Goal: Task Accomplishment & Management: Complete application form

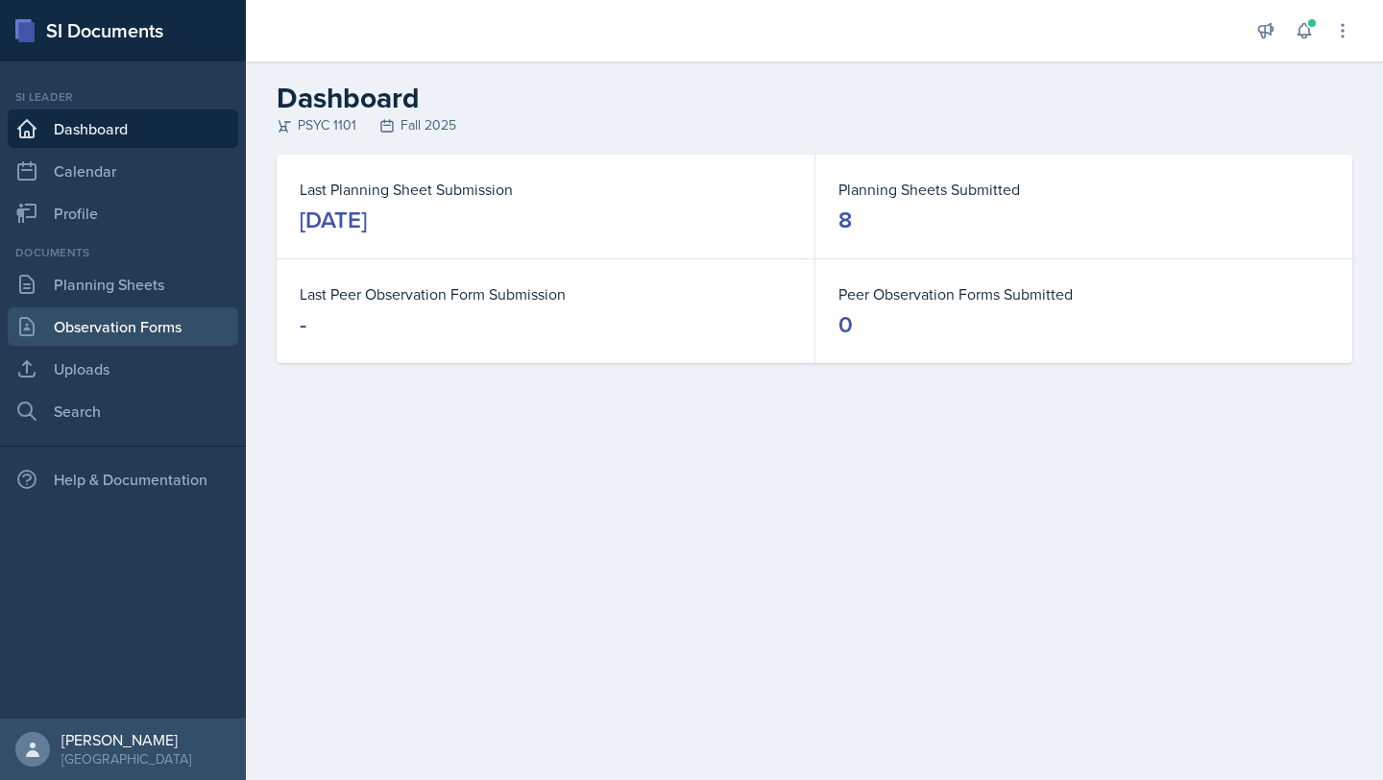
click at [137, 326] on link "Observation Forms" at bounding box center [123, 326] width 230 height 38
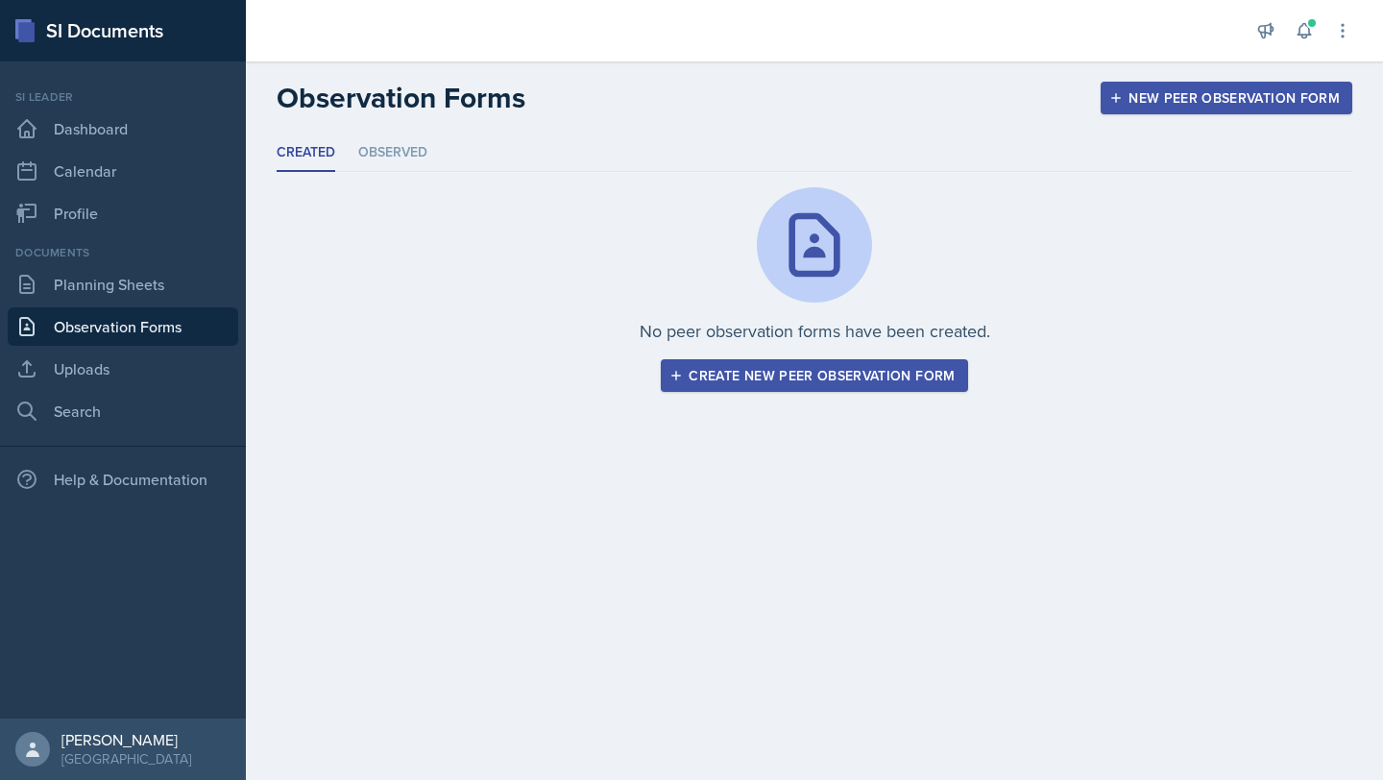
click at [759, 374] on div "Create new peer observation form" at bounding box center [813, 375] width 281 height 15
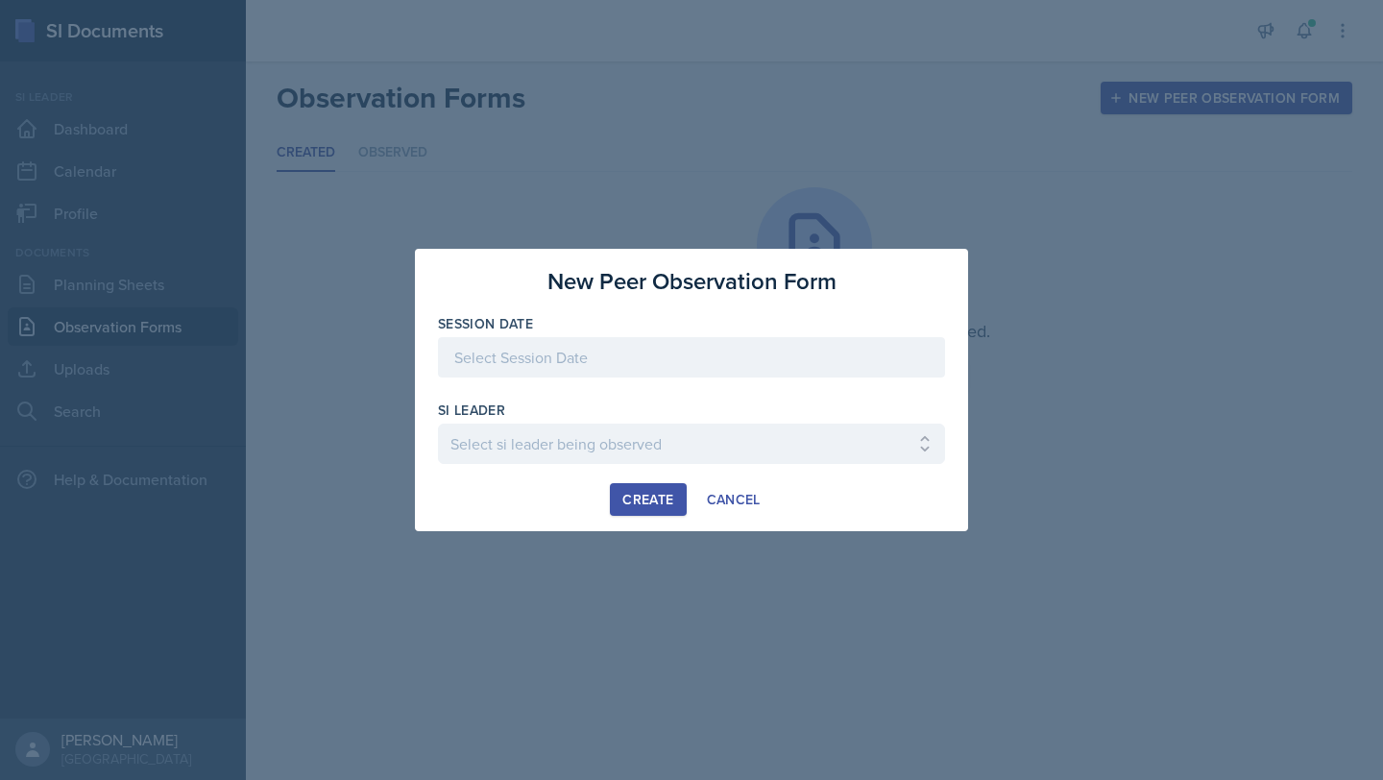
click at [675, 348] on div at bounding box center [691, 357] width 507 height 40
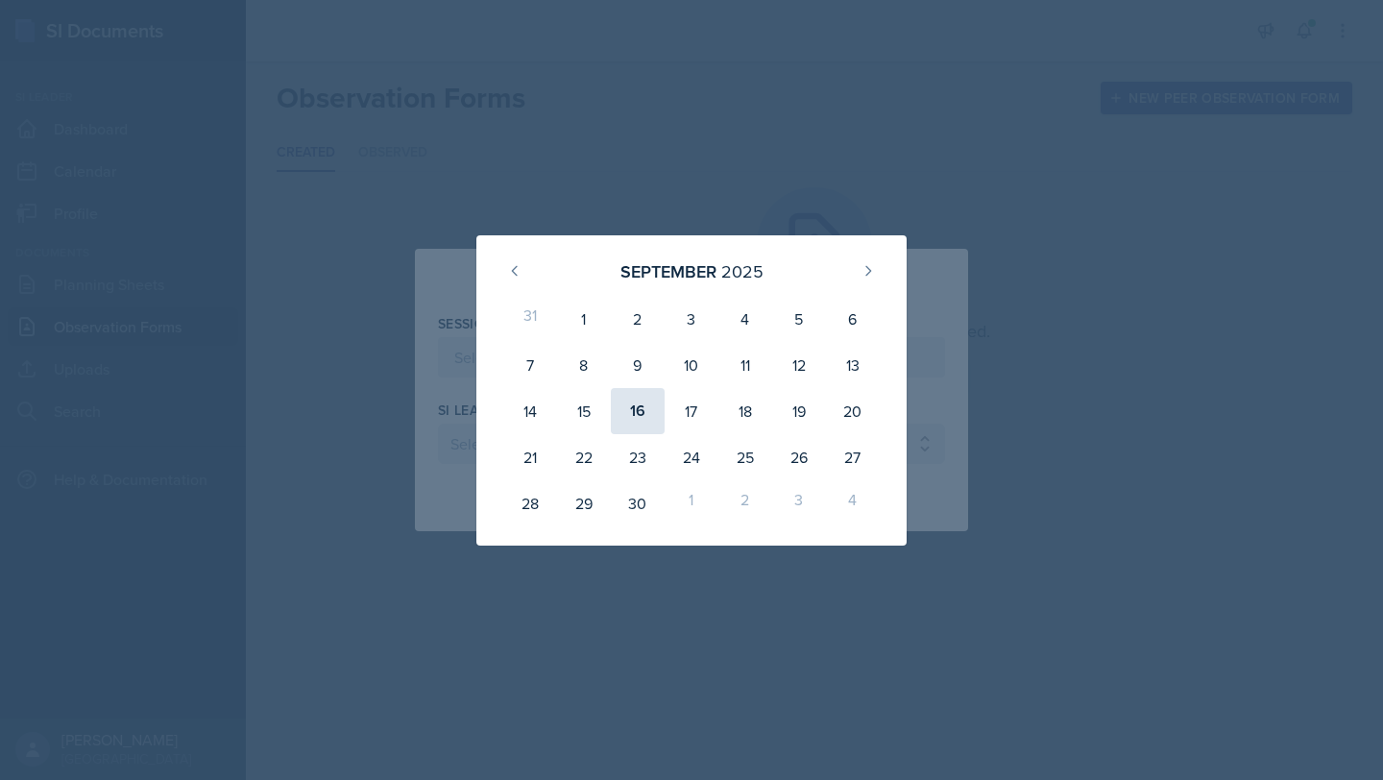
click at [619, 414] on div "16" at bounding box center [638, 411] width 54 height 46
type input "[DATE]"
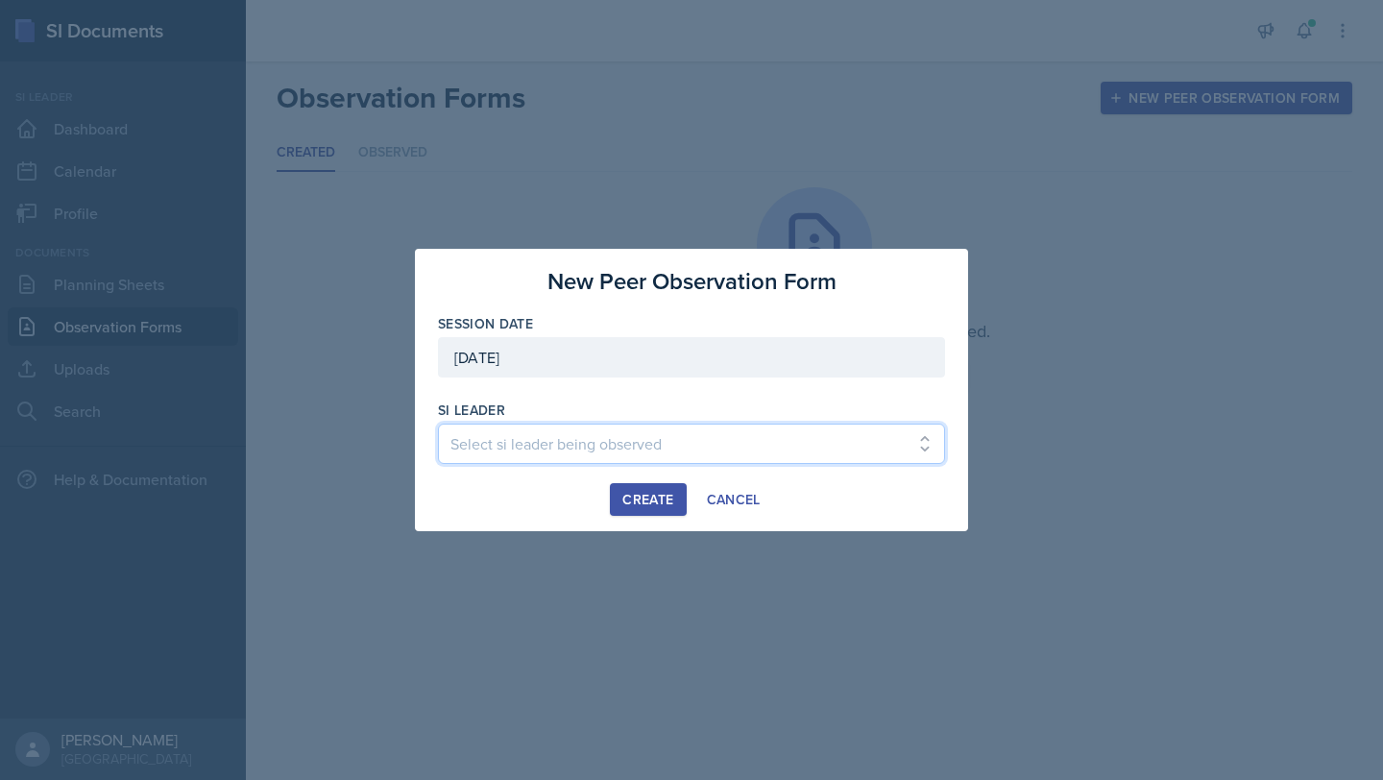
click at [612, 436] on select "Select si leader being observed [PERSON_NAME] / PSYC 2500 / The Phantoms of The…" at bounding box center [691, 443] width 507 height 40
select select "9198a0ec-5d35-4650-9b73-7952c2d282d2"
click at [438, 423] on select "Select si leader being observed [PERSON_NAME] / PSYC 2500 / The Phantoms of The…" at bounding box center [691, 443] width 507 height 40
click at [643, 496] on div "Create" at bounding box center [647, 499] width 51 height 15
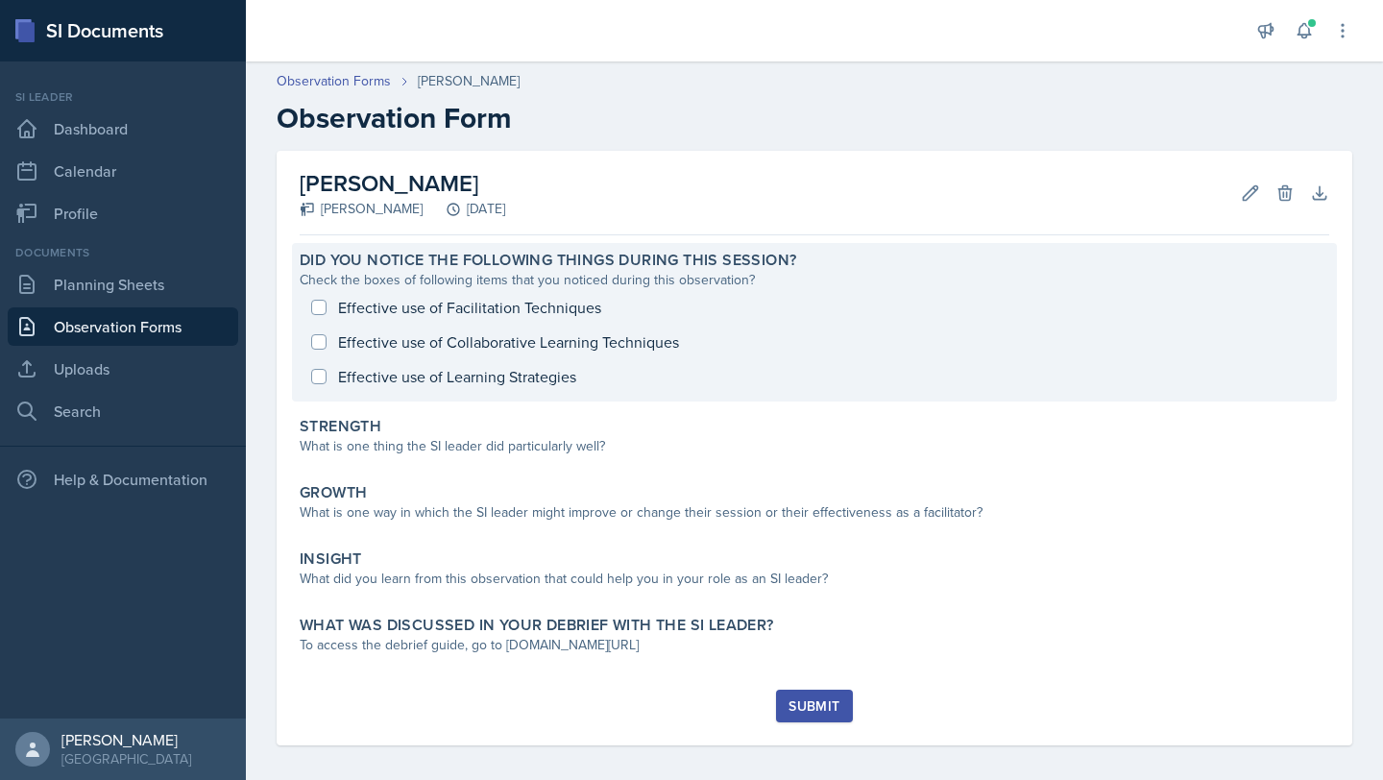
click at [328, 306] on div "Effective use of Facilitation Techniques Effective use of Collaborative Learnin…" at bounding box center [814, 342] width 1029 height 104
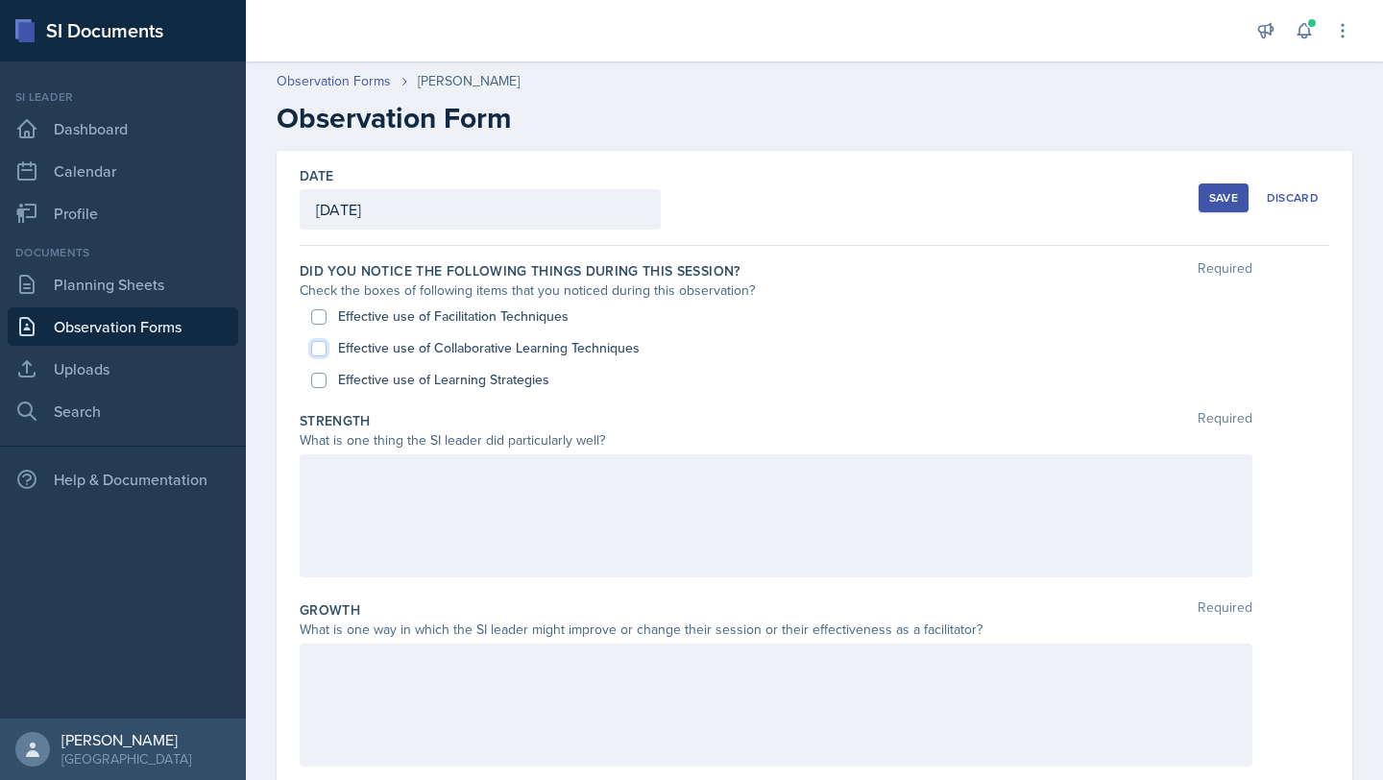
click at [325, 353] on input "Effective use of Collaborative Learning Techniques" at bounding box center [318, 348] width 15 height 15
checkbox input "true"
click at [319, 380] on input "Effective use of Learning Strategies" at bounding box center [318, 380] width 15 height 15
checkbox input "true"
click at [321, 314] on input "Effective use of Facilitation Techniques" at bounding box center [318, 316] width 15 height 15
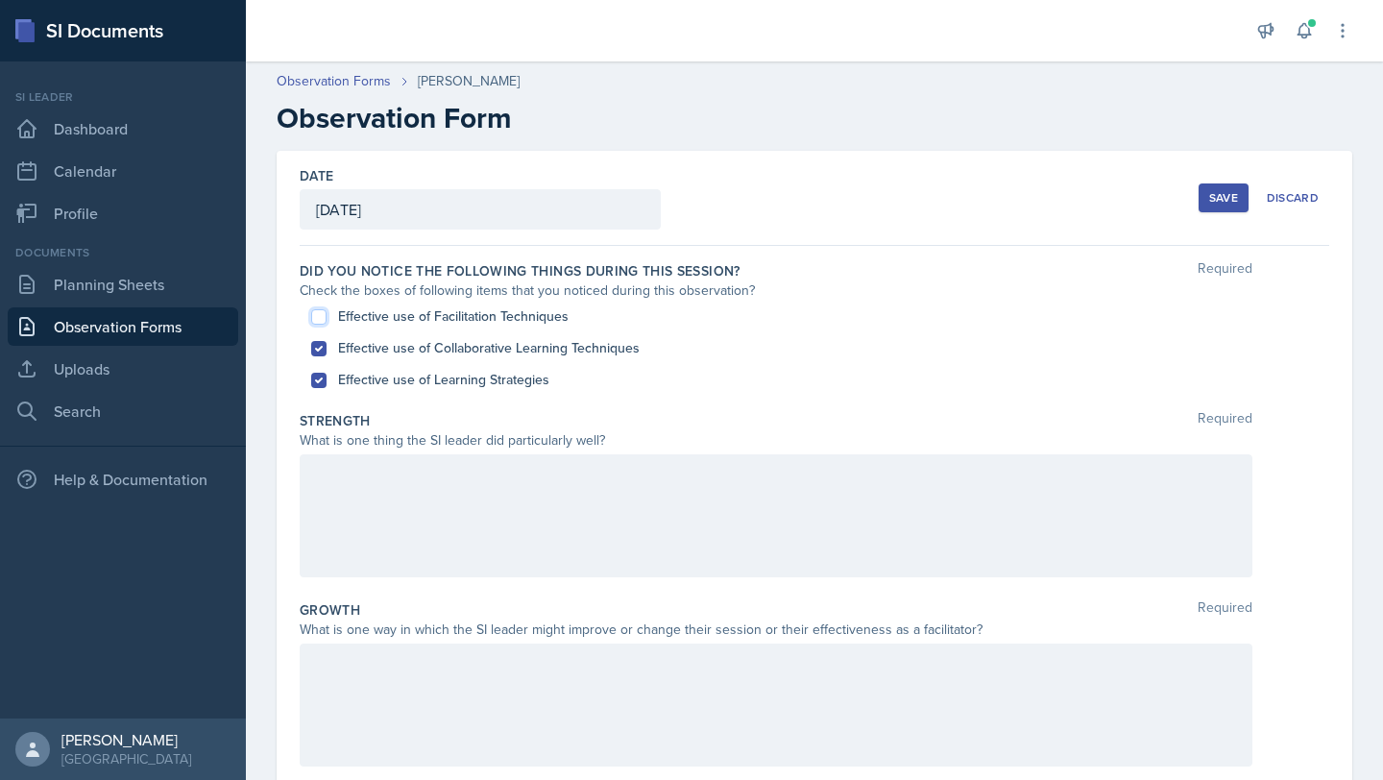
checkbox input "true"
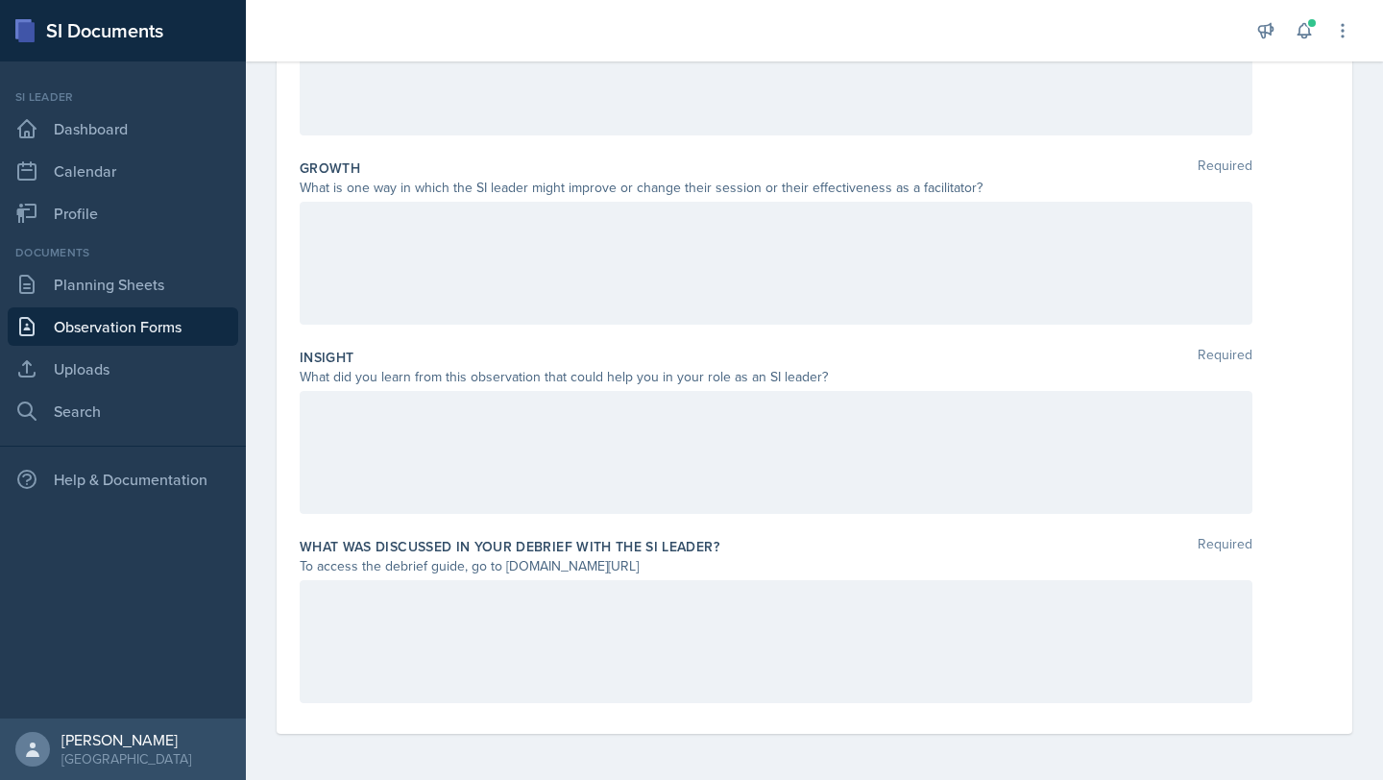
scroll to position [440, 0]
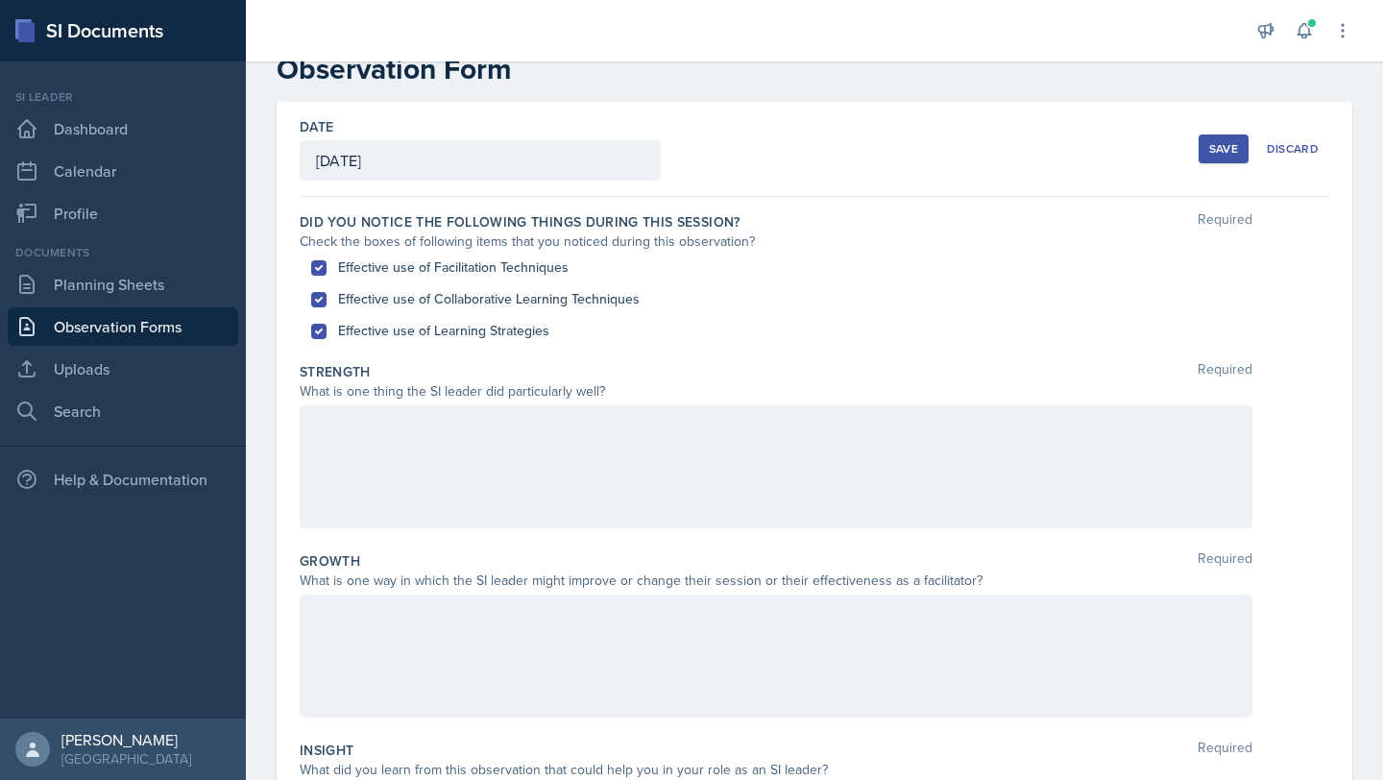
click at [526, 411] on div at bounding box center [776, 466] width 953 height 123
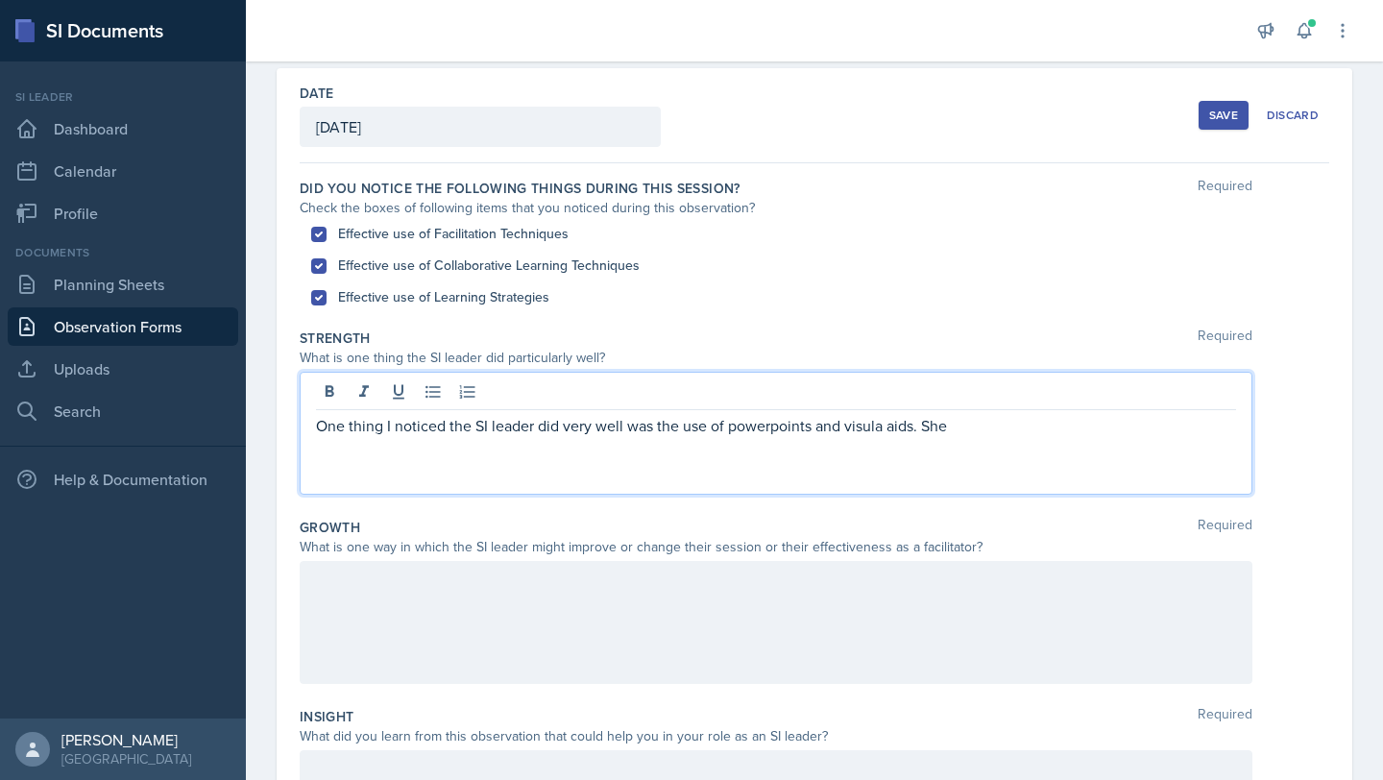
click at [870, 427] on p "One thing I noticed the SI leader did very well was the use of powerpoints and …" at bounding box center [776, 425] width 920 height 23
click at [882, 426] on p "One thing I noticed the SI leader did very well was the use of powerpoints and …" at bounding box center [776, 425] width 920 height 23
click at [984, 419] on p "One thing I noticed the SI leader did very well was the use of powerpoints and …" at bounding box center [776, 425] width 920 height 23
